Goal: Transaction & Acquisition: Purchase product/service

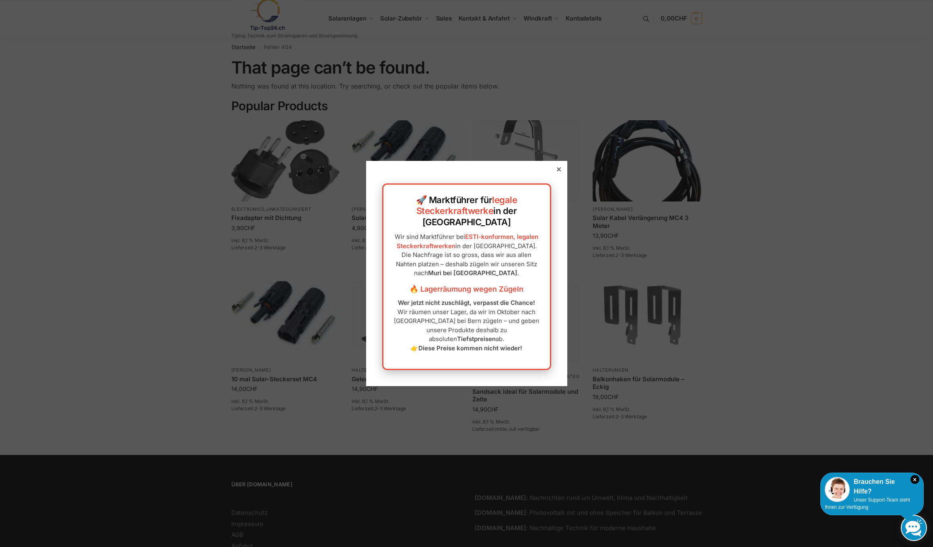
click at [558, 171] on icon at bounding box center [558, 169] width 4 height 4
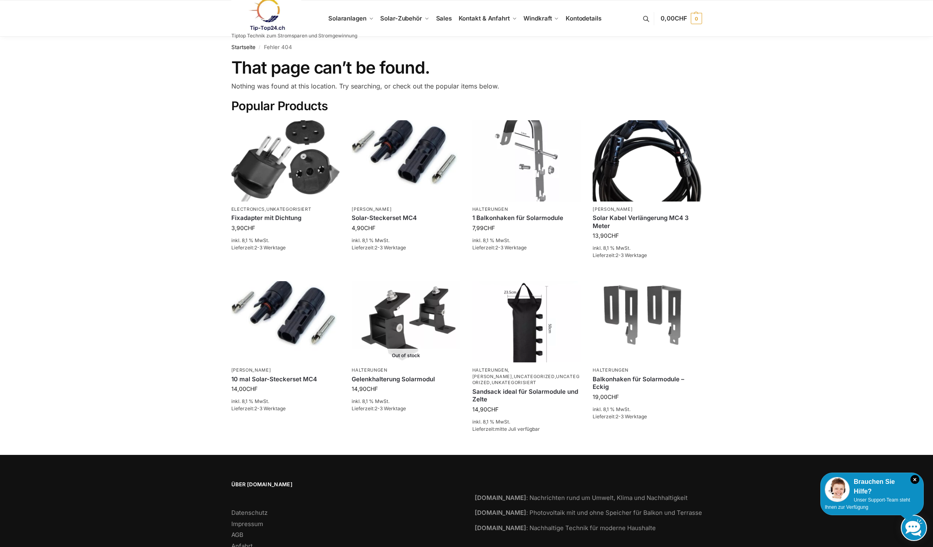
click at [347, 19] on link at bounding box center [294, 14] width 126 height 33
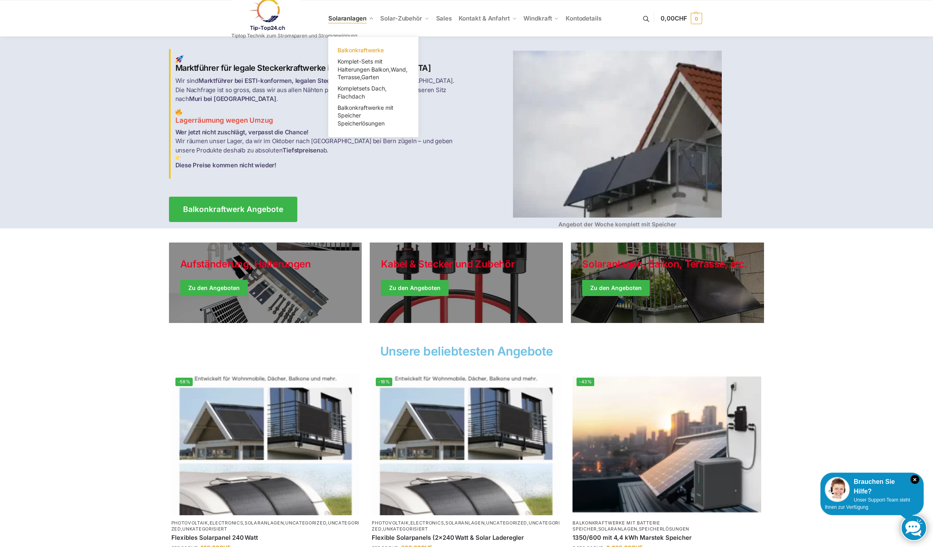
click at [363, 48] on span "Balkonkraftwerke" at bounding box center [361, 50] width 46 height 7
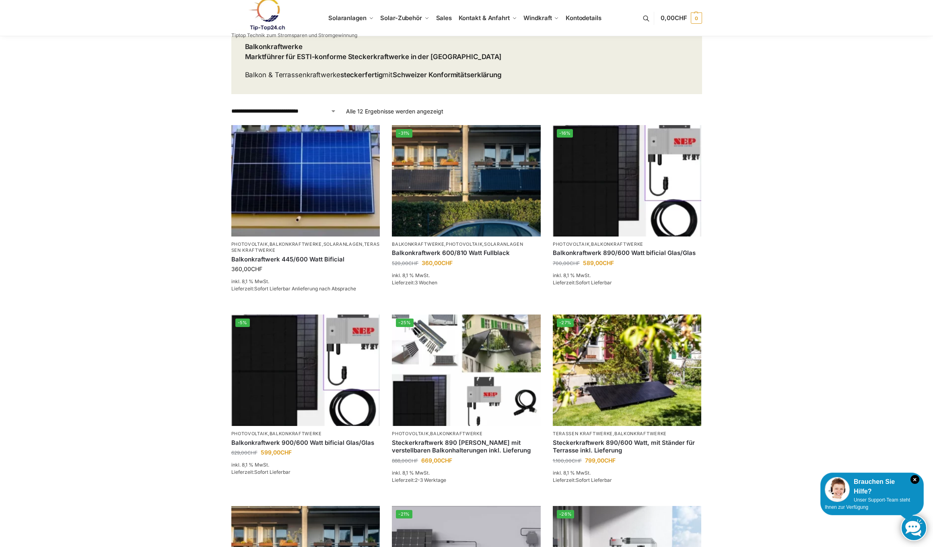
scroll to position [60, 0]
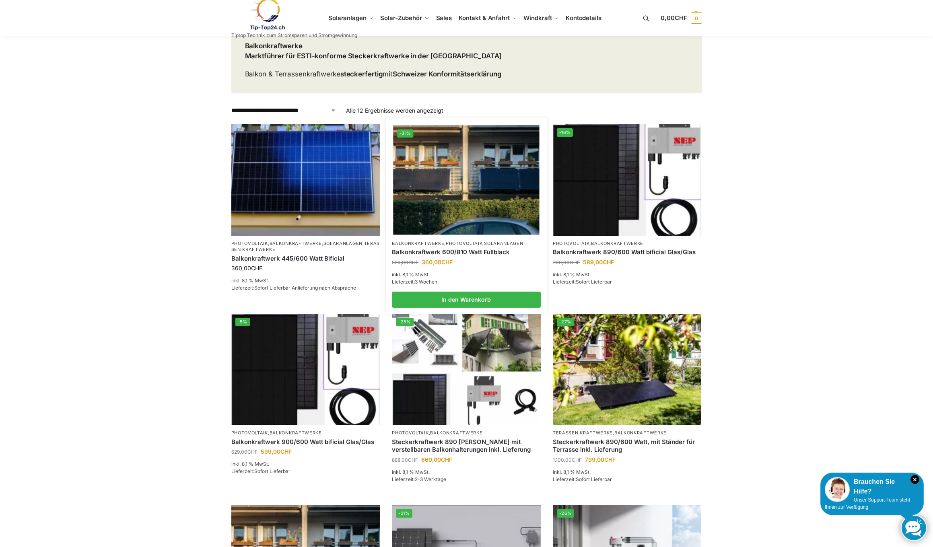
click at [446, 248] on link "Balkonkraftwerk 600/810 Watt Fullblack" at bounding box center [466, 252] width 149 height 8
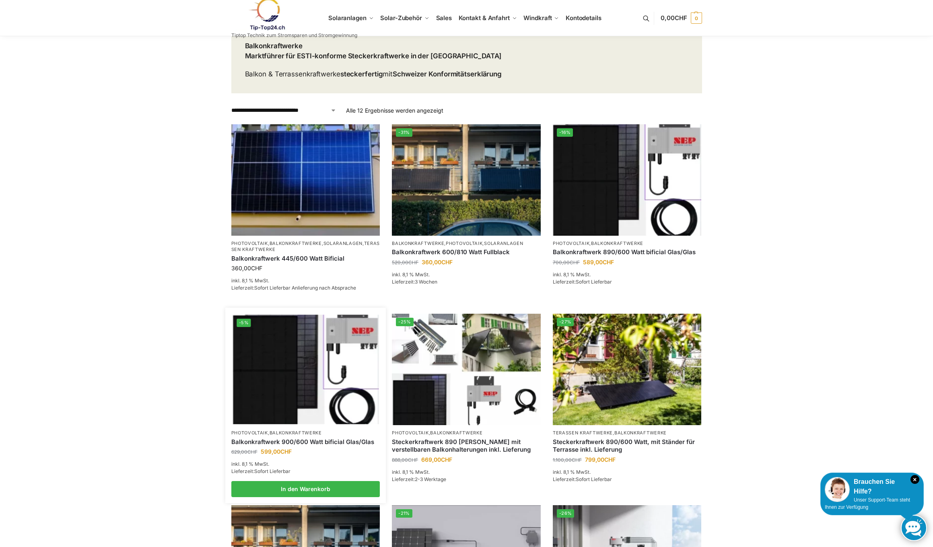
click at [299, 354] on img at bounding box center [306, 369] width 146 height 109
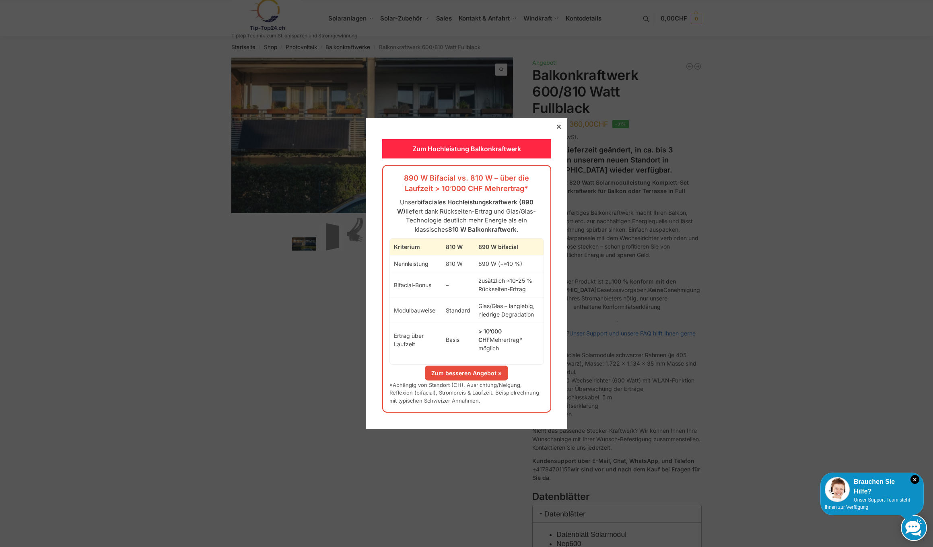
click at [558, 129] on icon at bounding box center [558, 127] width 4 height 4
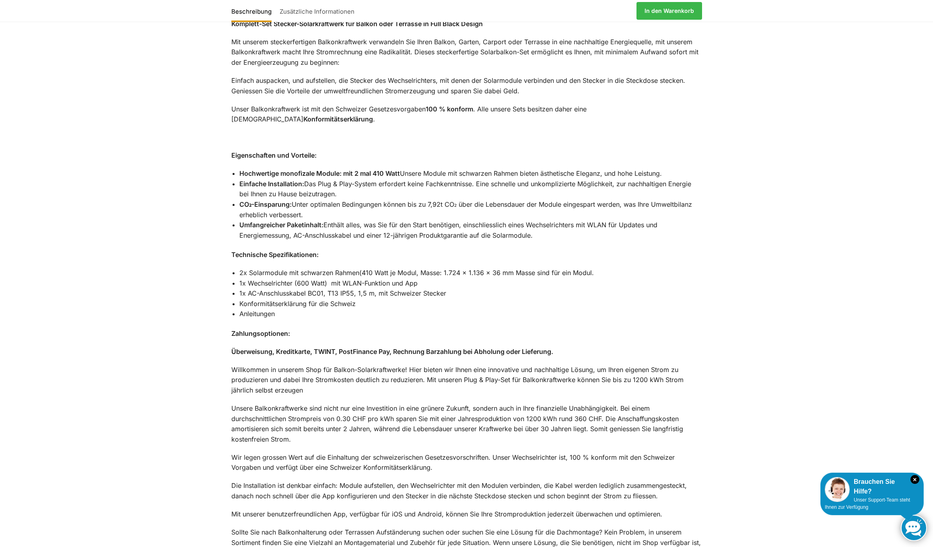
scroll to position [684, 0]
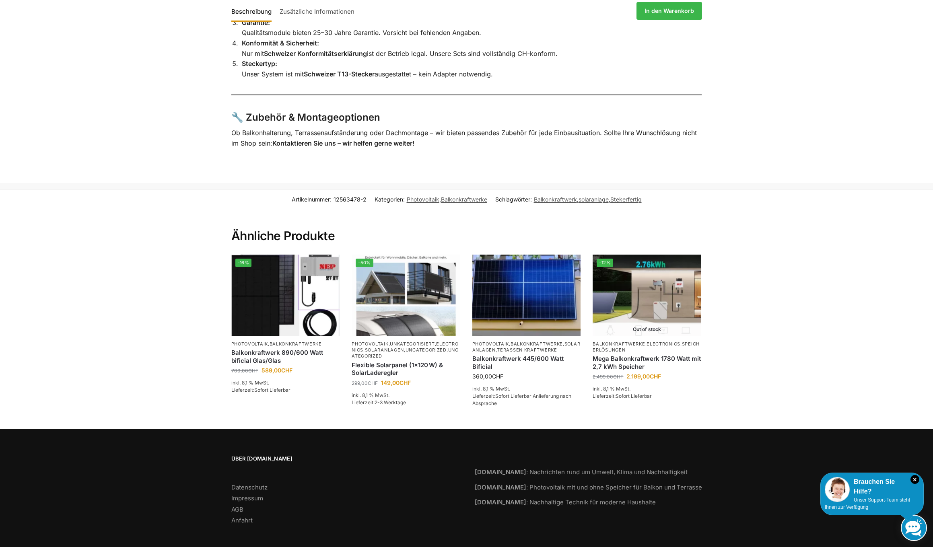
scroll to position [1734, 0]
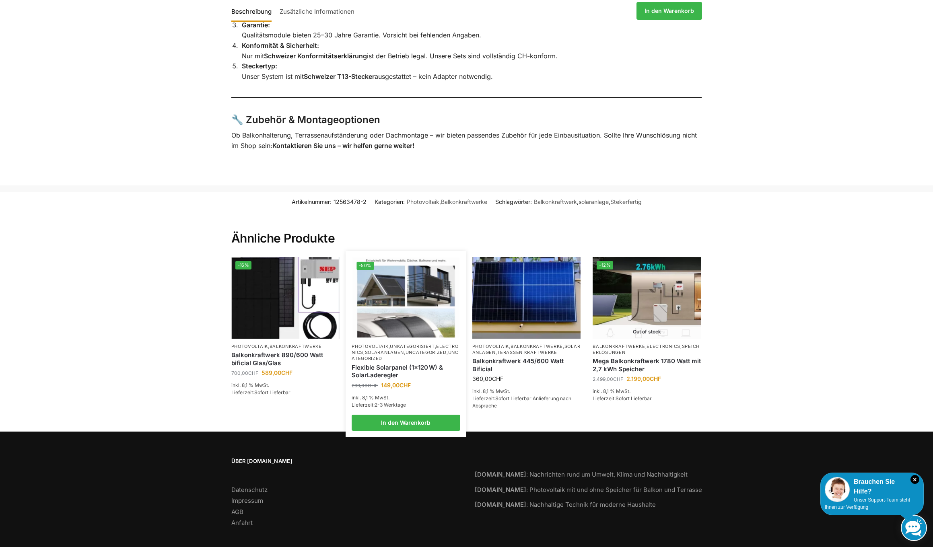
click at [407, 344] on link "Unkategorisiert" at bounding box center [412, 347] width 45 height 6
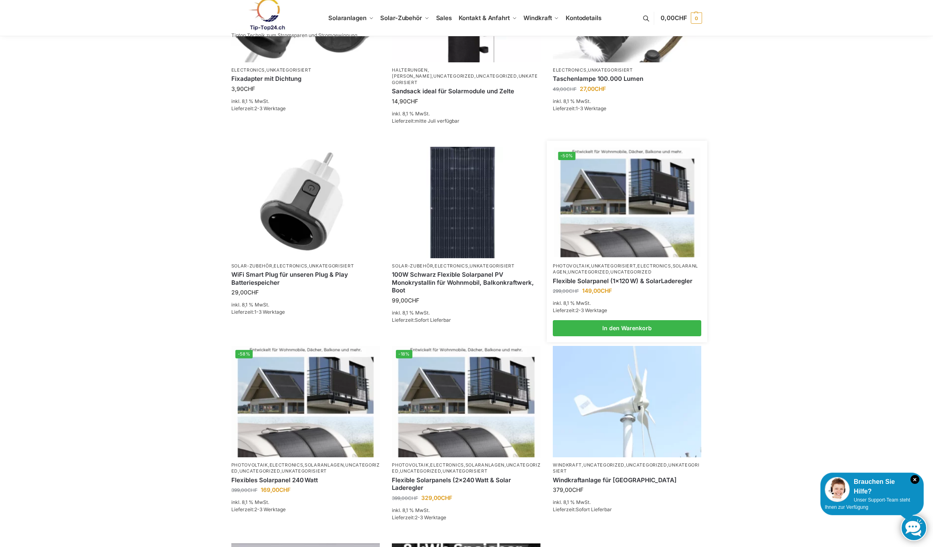
scroll to position [155, 0]
click at [620, 277] on link "Flexible Solarpanel (1×120 W) & SolarLaderegler" at bounding box center [627, 281] width 149 height 8
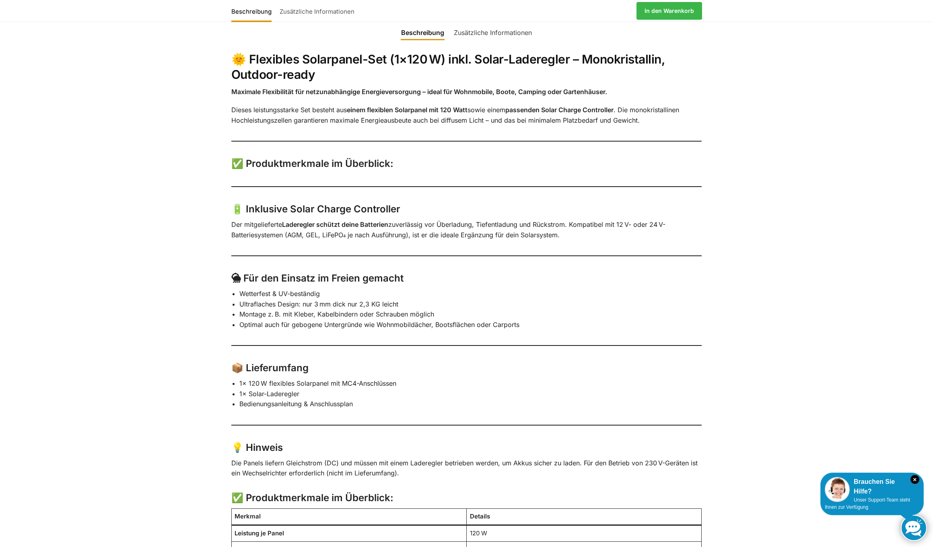
scroll to position [300, 0]
